Goal: Transaction & Acquisition: Purchase product/service

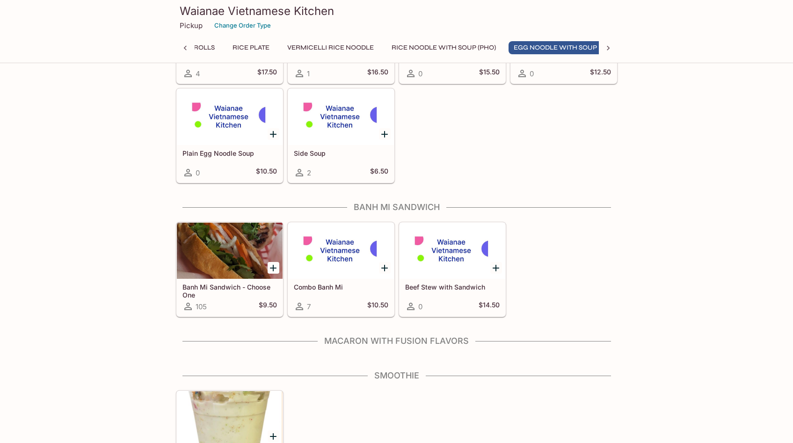
scroll to position [0, 161]
click at [220, 254] on div at bounding box center [230, 251] width 106 height 56
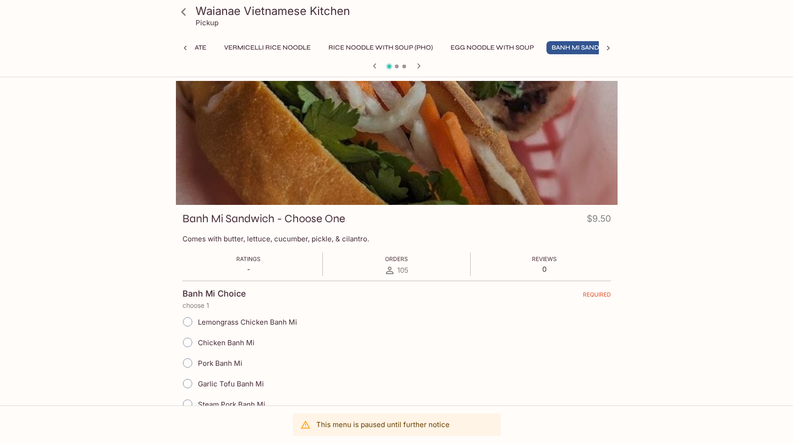
scroll to position [0, 246]
click at [190, 319] on input "Lemongrass Chicken Banh Mi" at bounding box center [188, 322] width 20 height 20
radio input "true"
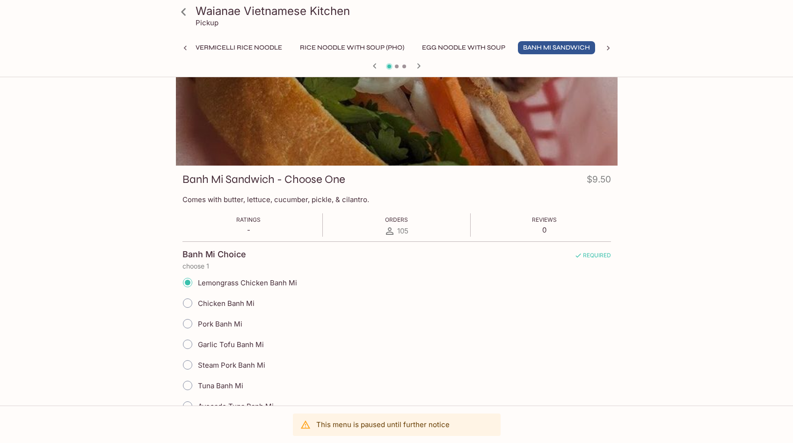
scroll to position [216, 0]
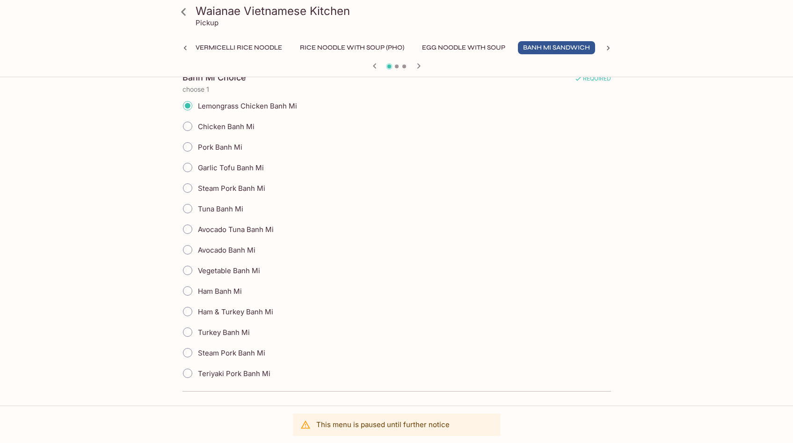
click at [360, 425] on p "This menu is paused until further notice" at bounding box center [382, 424] width 133 height 9
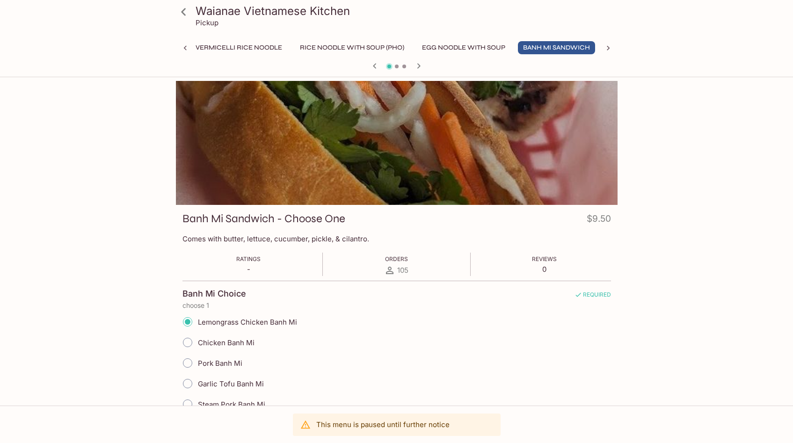
click at [422, 64] on icon "button" at bounding box center [418, 65] width 11 height 11
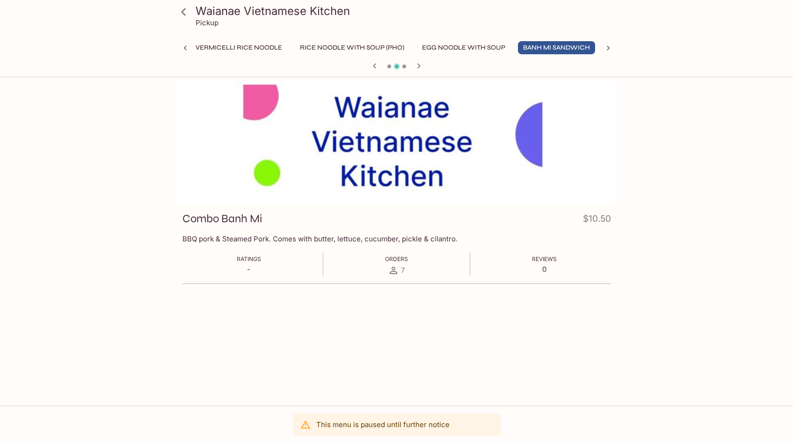
click at [372, 63] on icon "button" at bounding box center [374, 65] width 11 height 11
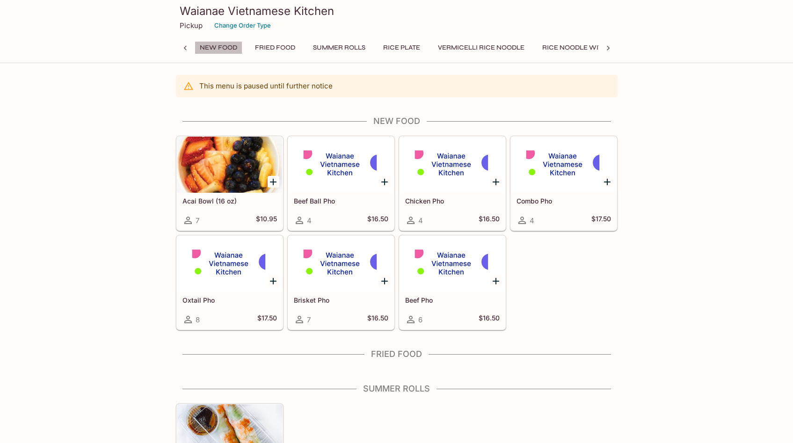
click at [213, 48] on button "New Food" at bounding box center [219, 47] width 48 height 13
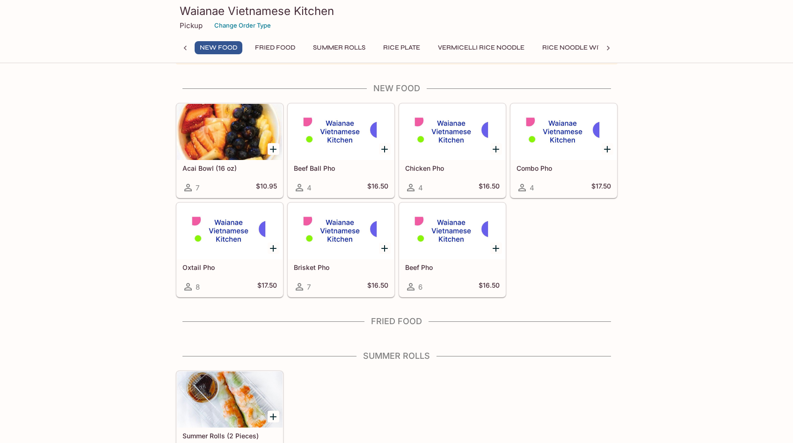
scroll to position [36, 0]
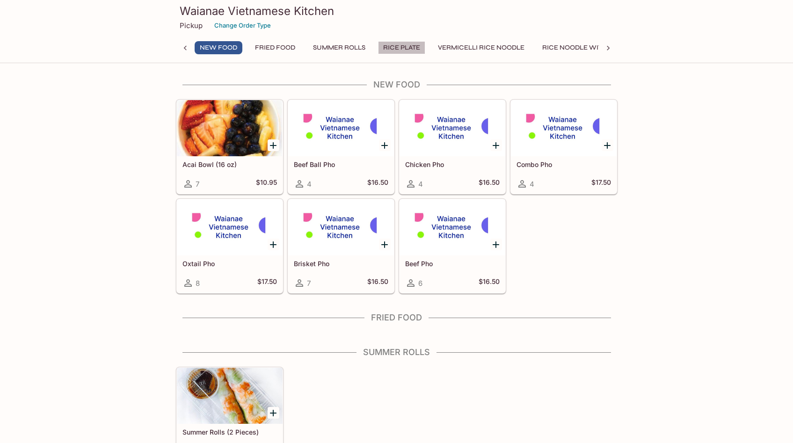
click at [411, 48] on button "Rice Plate" at bounding box center [401, 47] width 47 height 13
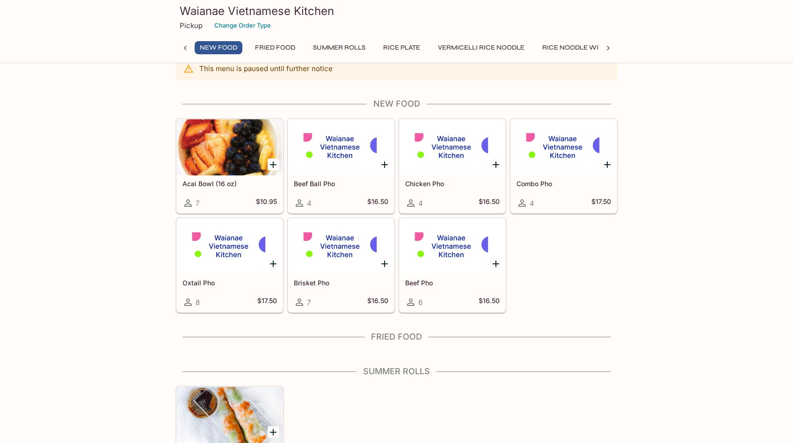
scroll to position [0, 0]
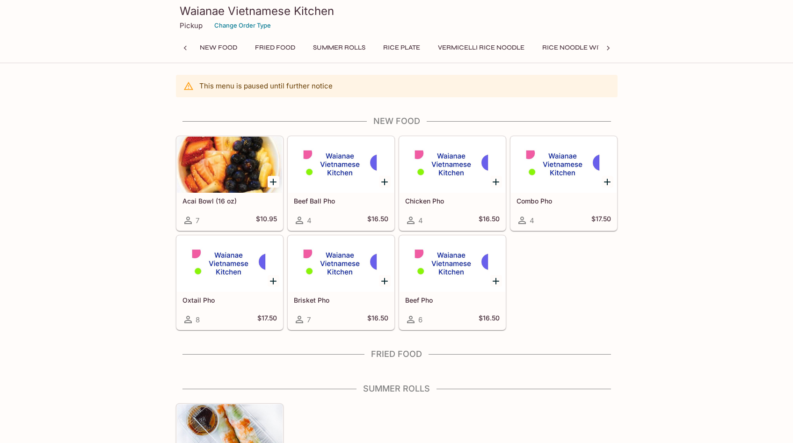
click at [276, 48] on button "Fried Food" at bounding box center [275, 47] width 51 height 13
click at [223, 167] on div at bounding box center [230, 165] width 106 height 56
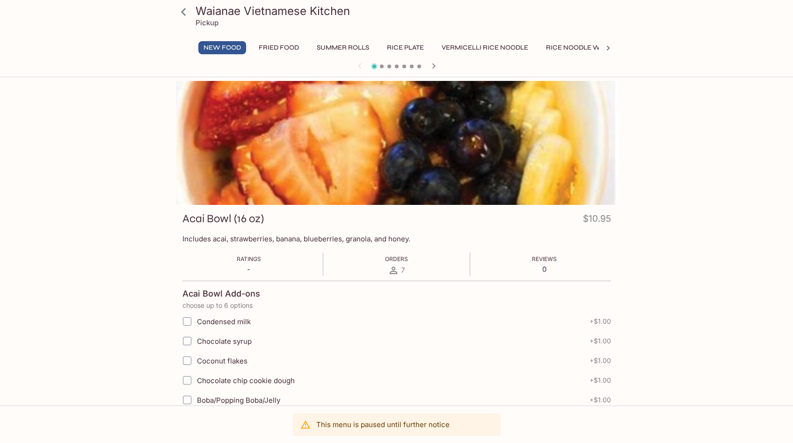
click at [559, 50] on button "Rice Noodle with Soup (Pho)" at bounding box center [598, 47] width 115 height 13
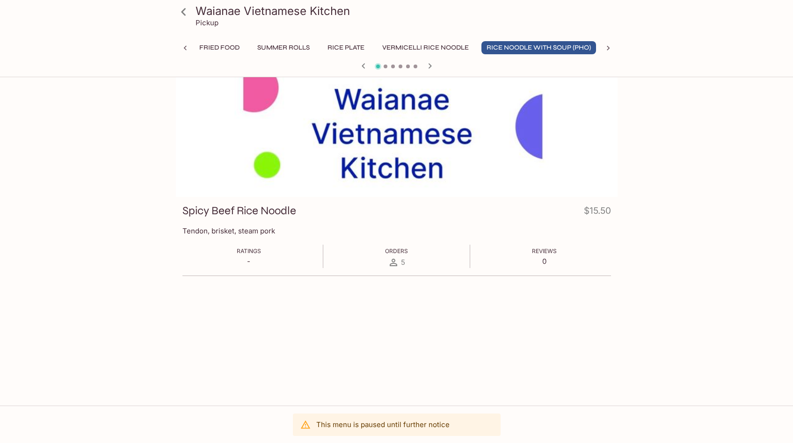
scroll to position [8, 0]
click at [400, 45] on button "Vermicelli Rice Noodle" at bounding box center [425, 47] width 97 height 13
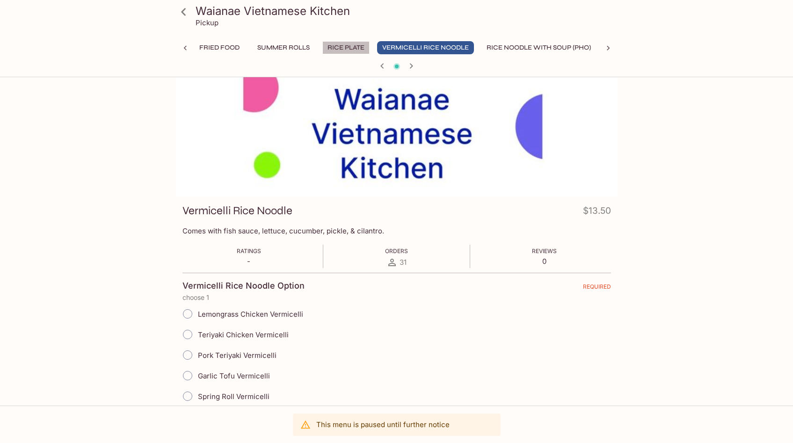
click at [349, 45] on button "Rice Plate" at bounding box center [345, 47] width 47 height 13
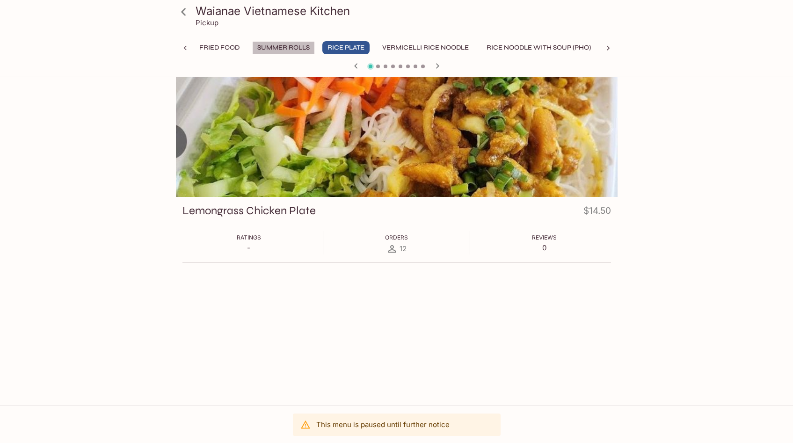
click at [294, 48] on button "Summer Rolls" at bounding box center [283, 47] width 63 height 13
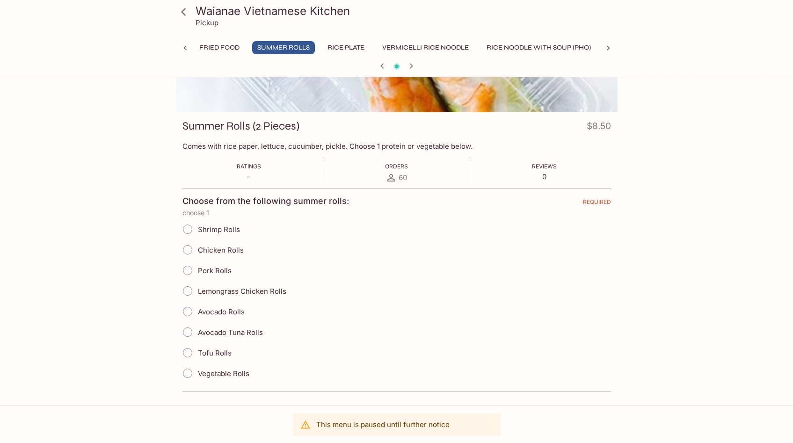
scroll to position [1, 0]
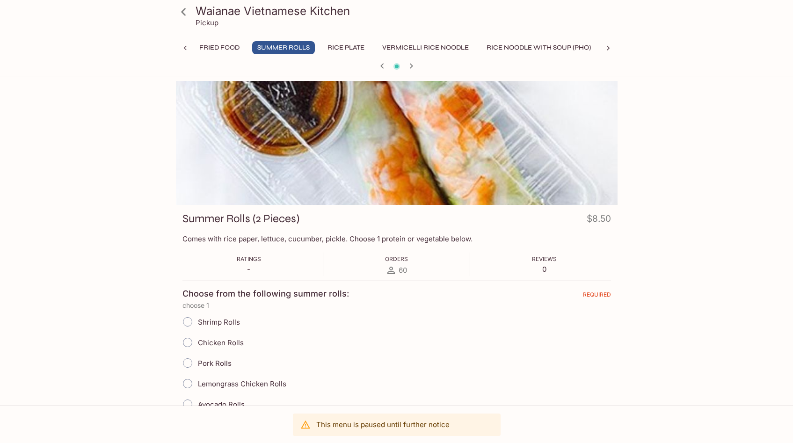
click at [388, 65] on button "button" at bounding box center [382, 66] width 12 height 12
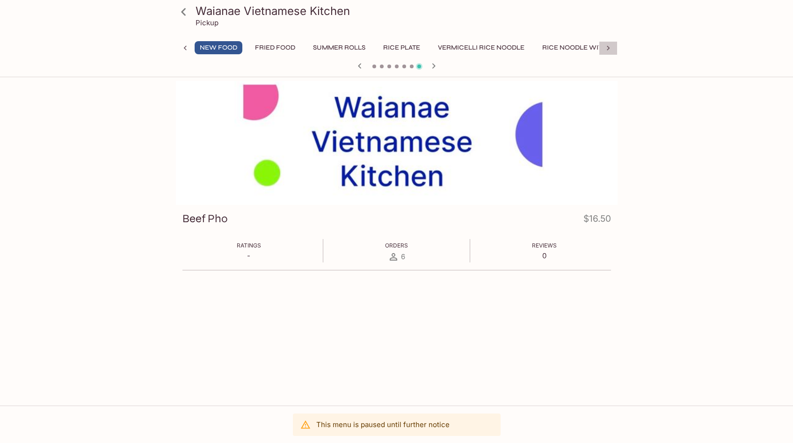
click at [606, 48] on icon at bounding box center [607, 47] width 9 height 9
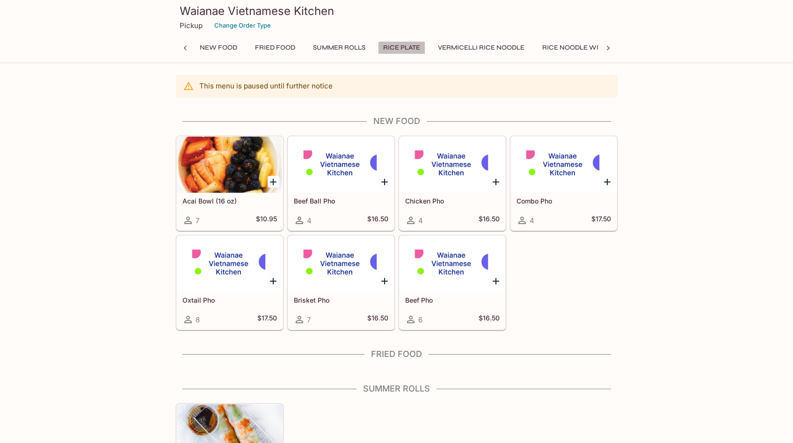
click at [401, 44] on button "Rice Plate" at bounding box center [401, 47] width 47 height 13
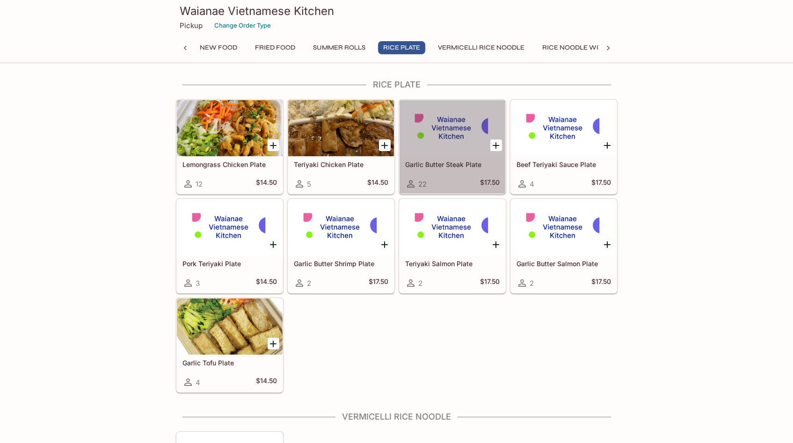
click at [461, 136] on div at bounding box center [452, 128] width 106 height 56
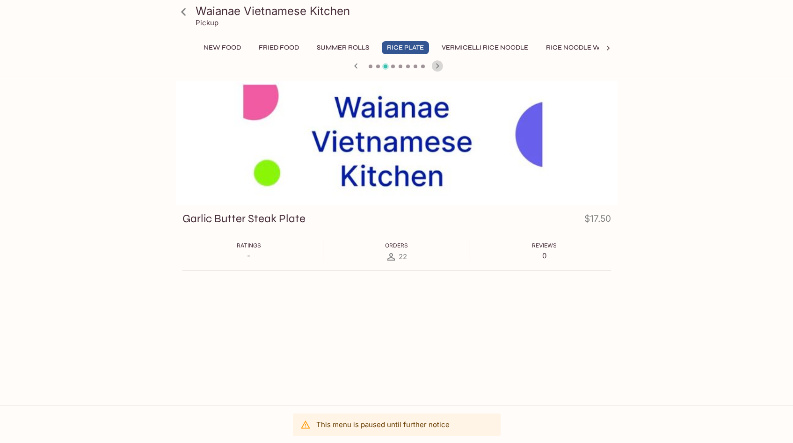
click at [441, 66] on icon "button" at bounding box center [437, 65] width 11 height 11
click at [358, 65] on icon "button" at bounding box center [355, 65] width 11 height 11
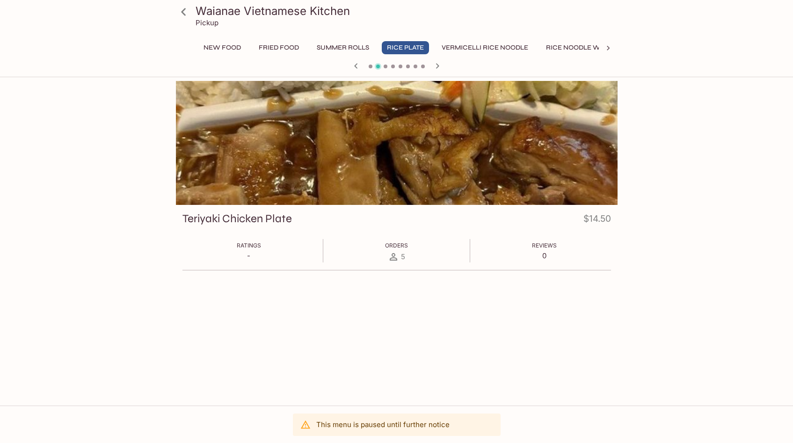
click at [273, 47] on button "Fried Food" at bounding box center [278, 47] width 51 height 13
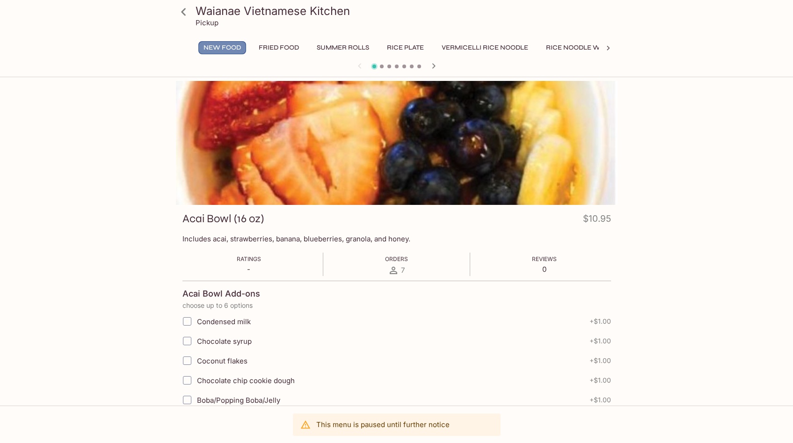
click at [233, 49] on button "New Food" at bounding box center [222, 47] width 48 height 13
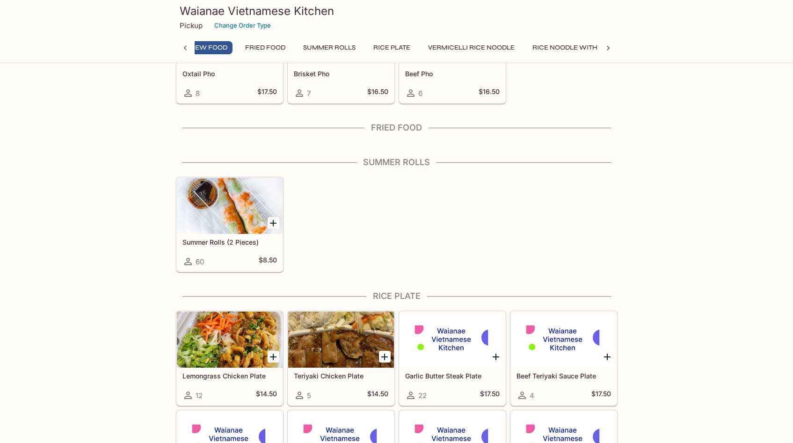
scroll to position [0, 4]
click at [606, 46] on icon at bounding box center [607, 47] width 9 height 9
click at [187, 45] on icon at bounding box center [184, 47] width 9 height 9
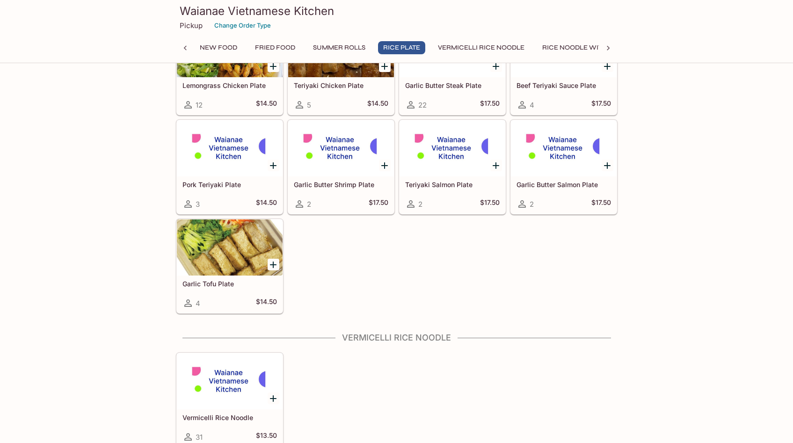
scroll to position [444, 0]
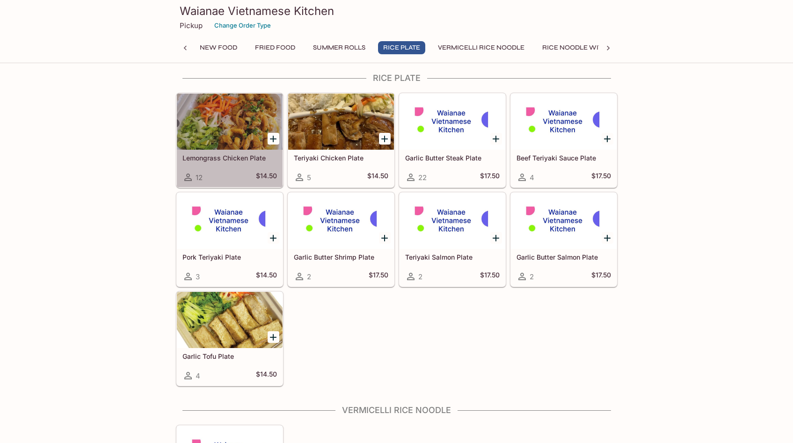
click at [223, 123] on div at bounding box center [230, 122] width 106 height 56
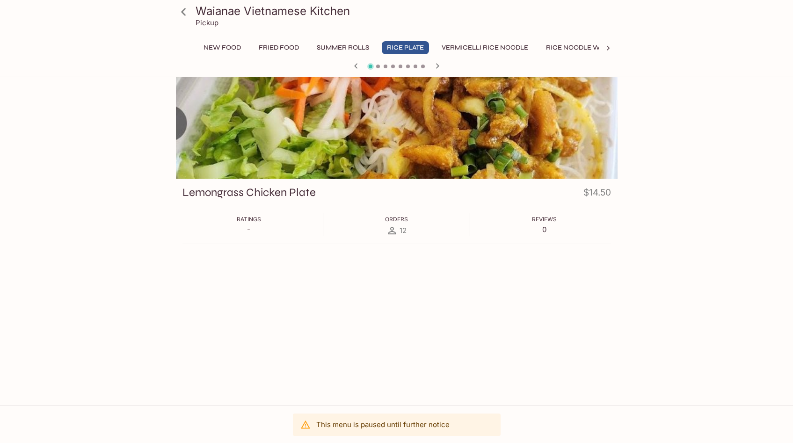
scroll to position [72, 0]
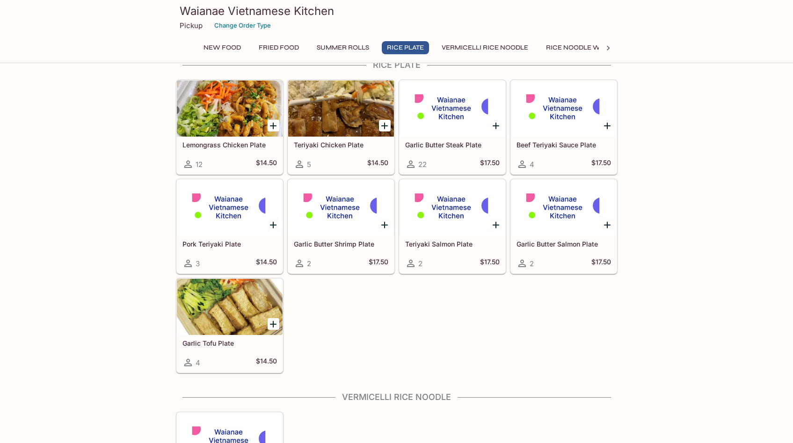
scroll to position [456, 0]
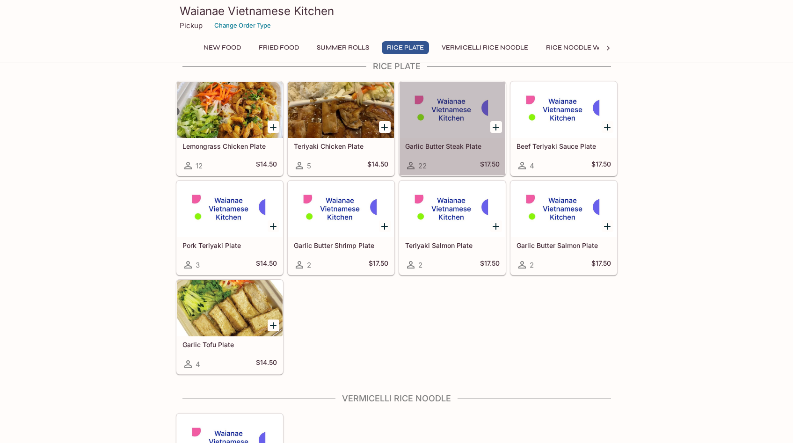
click at [445, 113] on div at bounding box center [452, 110] width 106 height 56
